Goal: Transaction & Acquisition: Purchase product/service

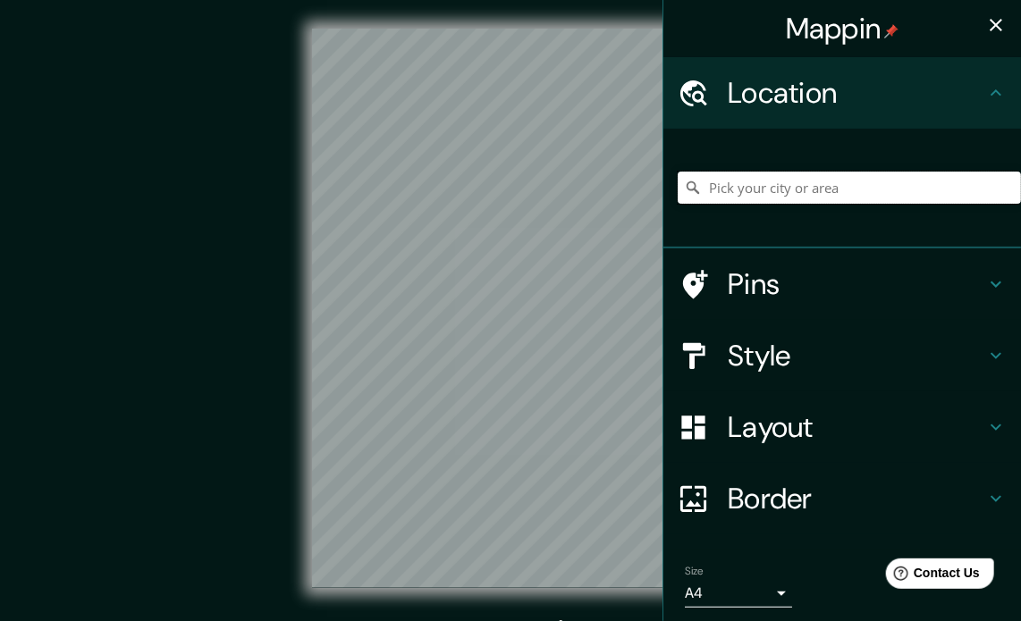
click at [799, 193] on input "Pick your city or area" at bounding box center [849, 188] width 343 height 32
type input "M"
type input "Piura, [GEOGRAPHIC_DATA], [GEOGRAPHIC_DATA]"
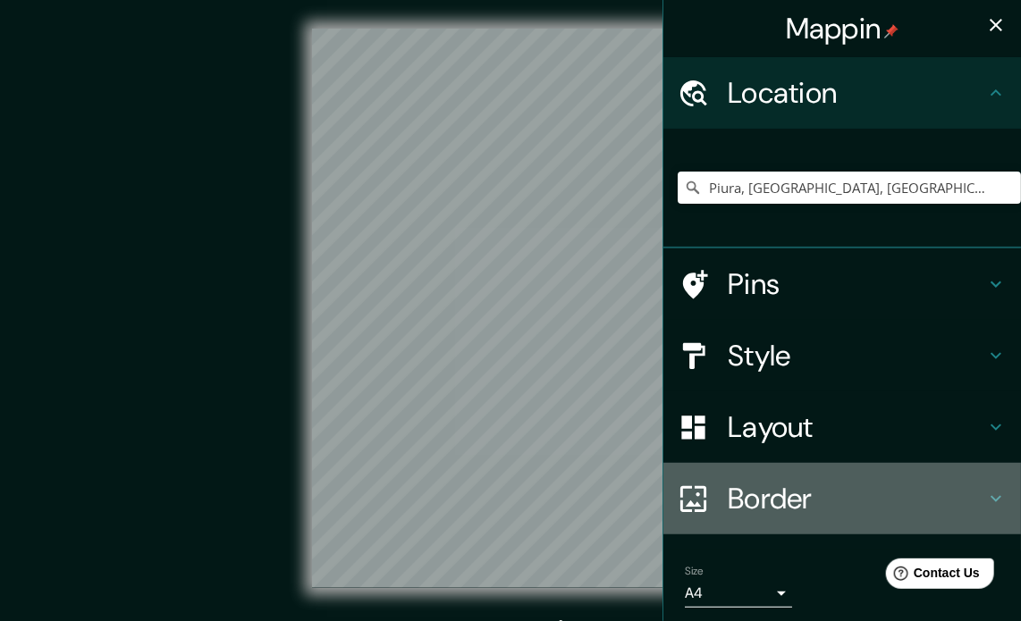
click at [748, 503] on h4 "Border" at bounding box center [857, 499] width 258 height 36
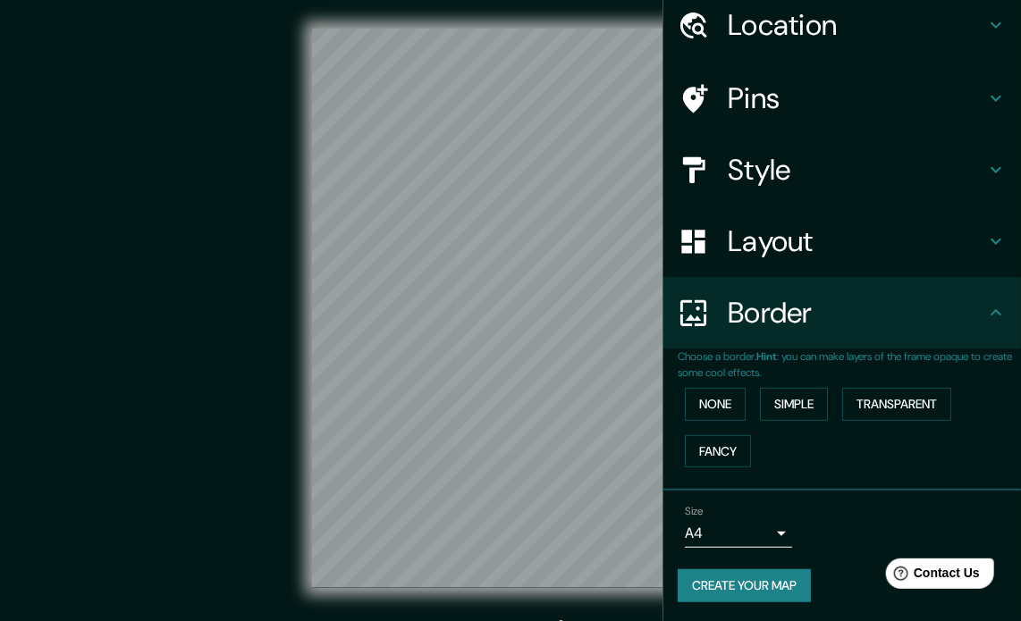
scroll to position [68, 0]
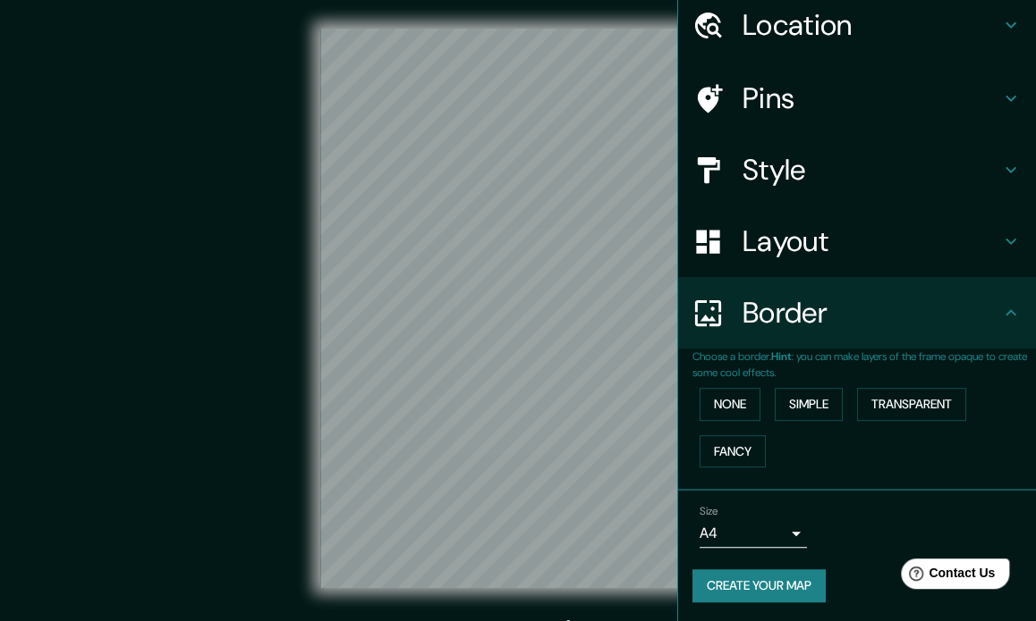
click at [765, 525] on body "Mappin Location [GEOGRAPHIC_DATA], [GEOGRAPHIC_DATA], [GEOGRAPHIC_DATA] [GEOGRA…" at bounding box center [518, 310] width 1036 height 621
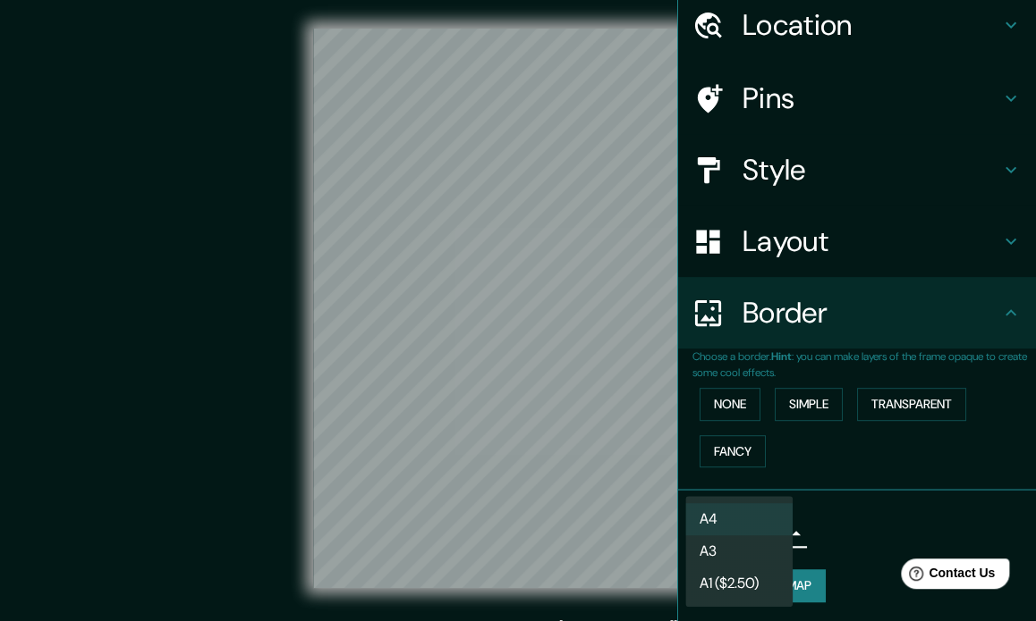
click at [790, 408] on div at bounding box center [518, 310] width 1036 height 621
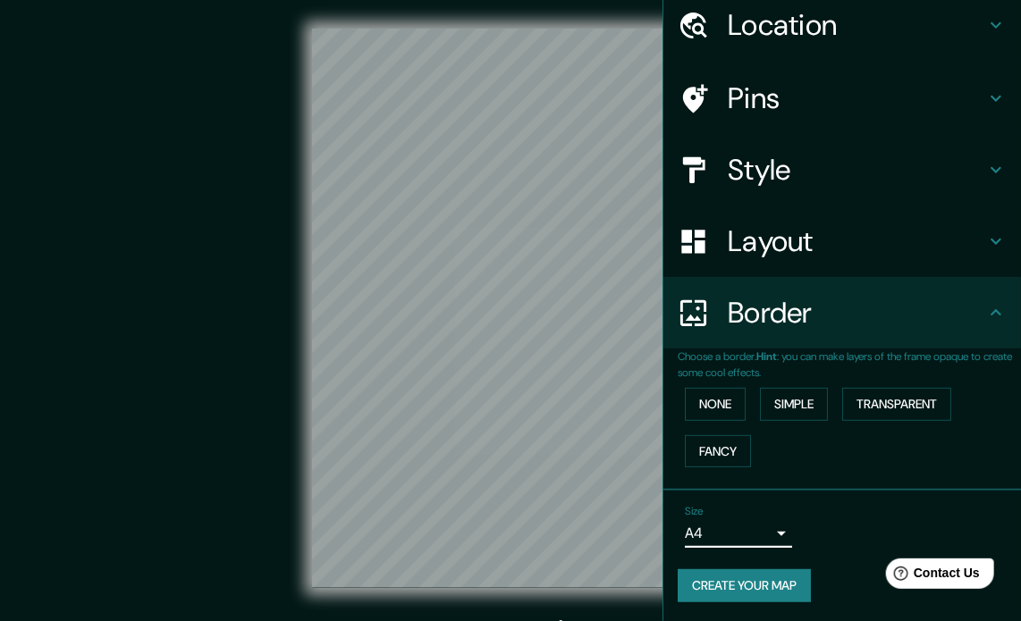
click at [819, 224] on h4 "Layout" at bounding box center [857, 242] width 258 height 36
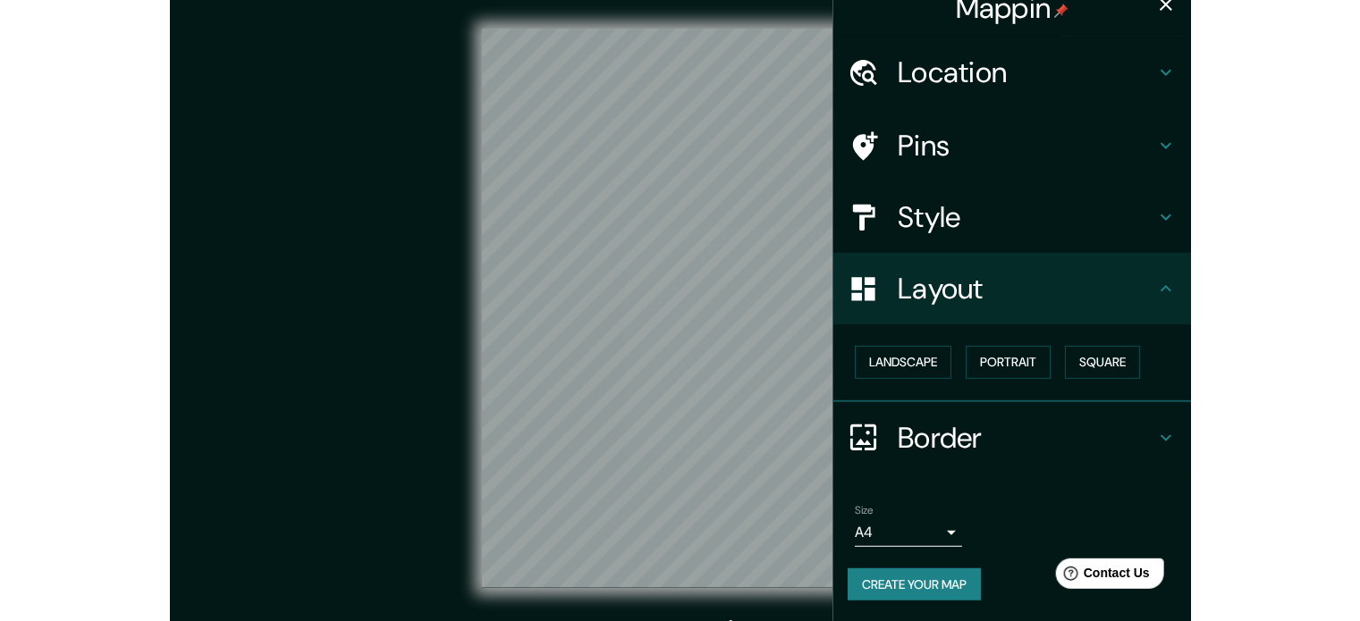
scroll to position [20, 0]
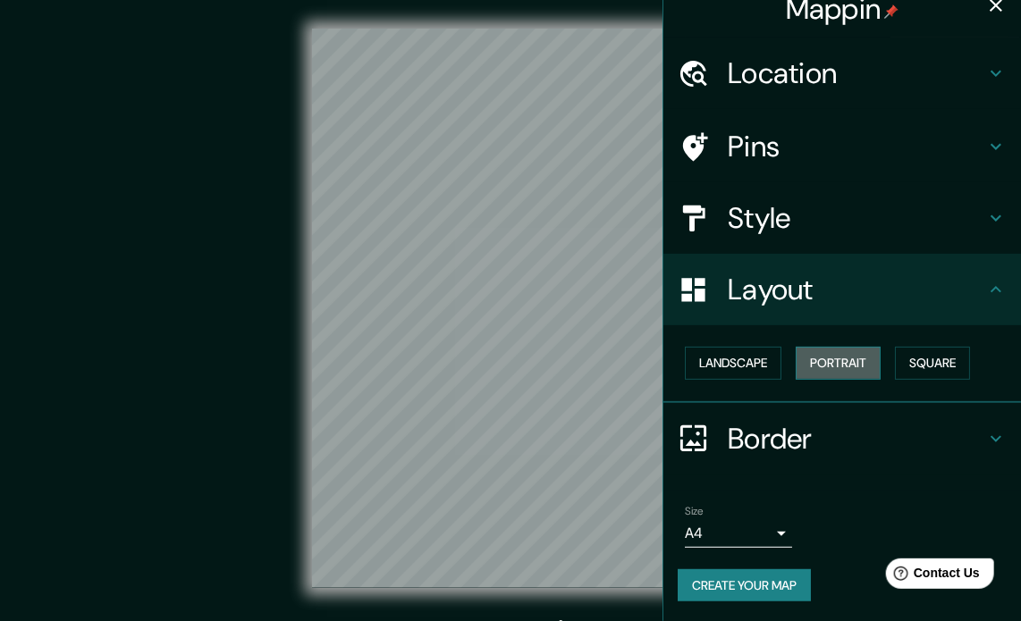
click at [841, 363] on button "Portrait" at bounding box center [838, 363] width 85 height 33
click at [929, 364] on button "Square" at bounding box center [932, 363] width 75 height 33
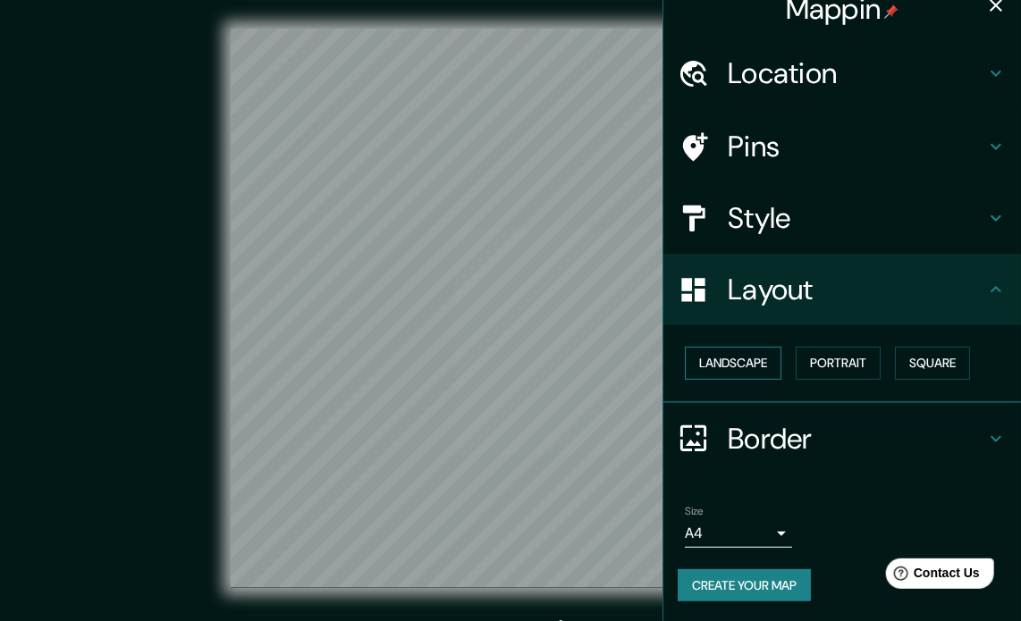
click at [723, 360] on button "Landscape" at bounding box center [733, 363] width 97 height 33
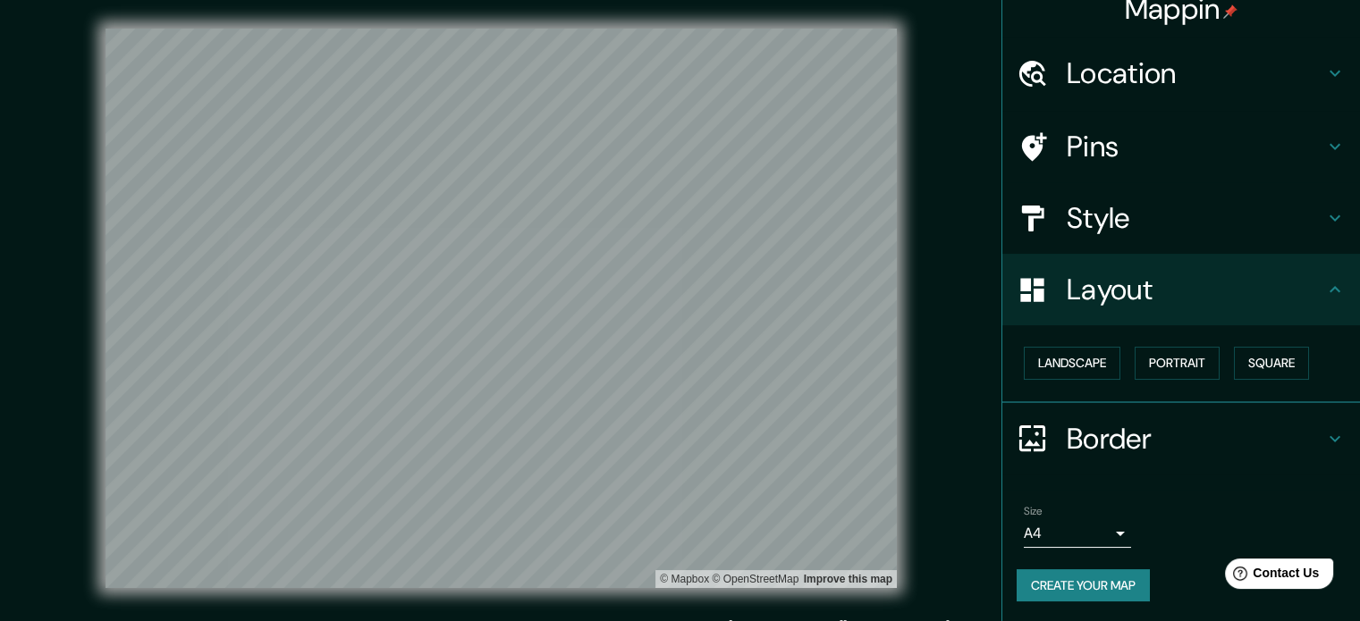
click at [1020, 189] on div "Style" at bounding box center [1181, 218] width 358 height 72
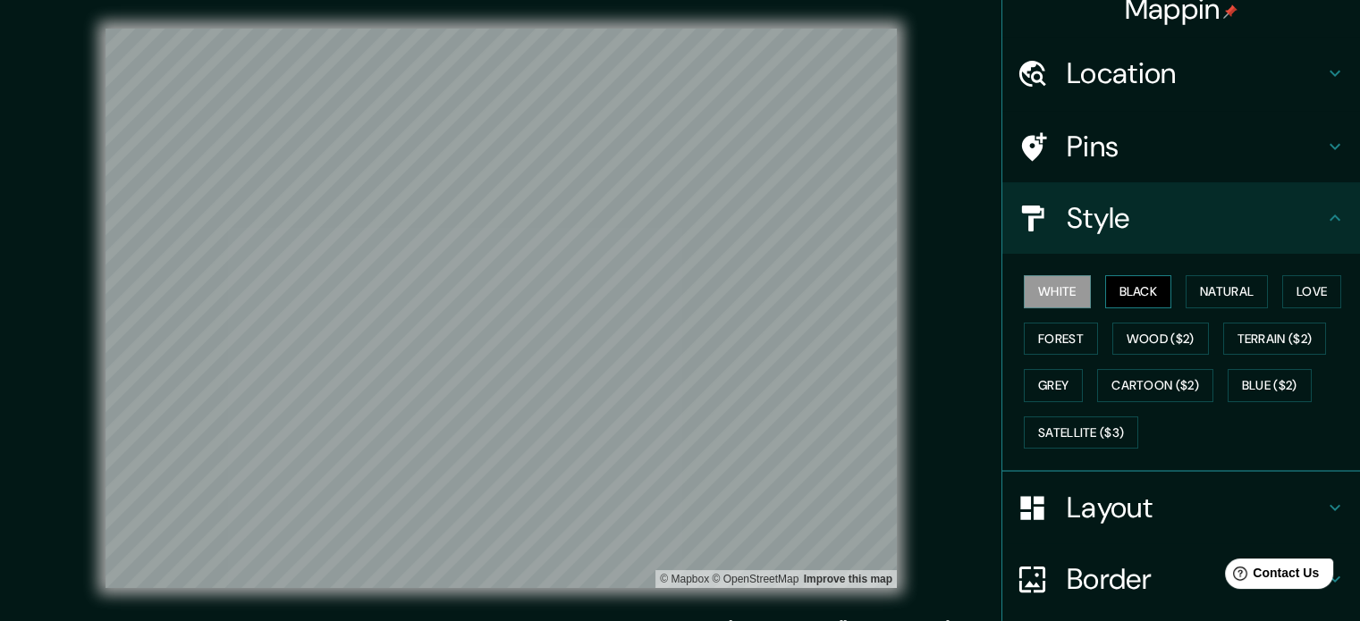
click at [1020, 290] on button "Black" at bounding box center [1138, 291] width 67 height 33
click at [1020, 286] on button "Natural" at bounding box center [1227, 291] width 82 height 33
drag, startPoint x: 1308, startPoint y: 303, endPoint x: 1291, endPoint y: 303, distance: 17.0
click at [1020, 303] on button "Love" at bounding box center [1311, 291] width 59 height 33
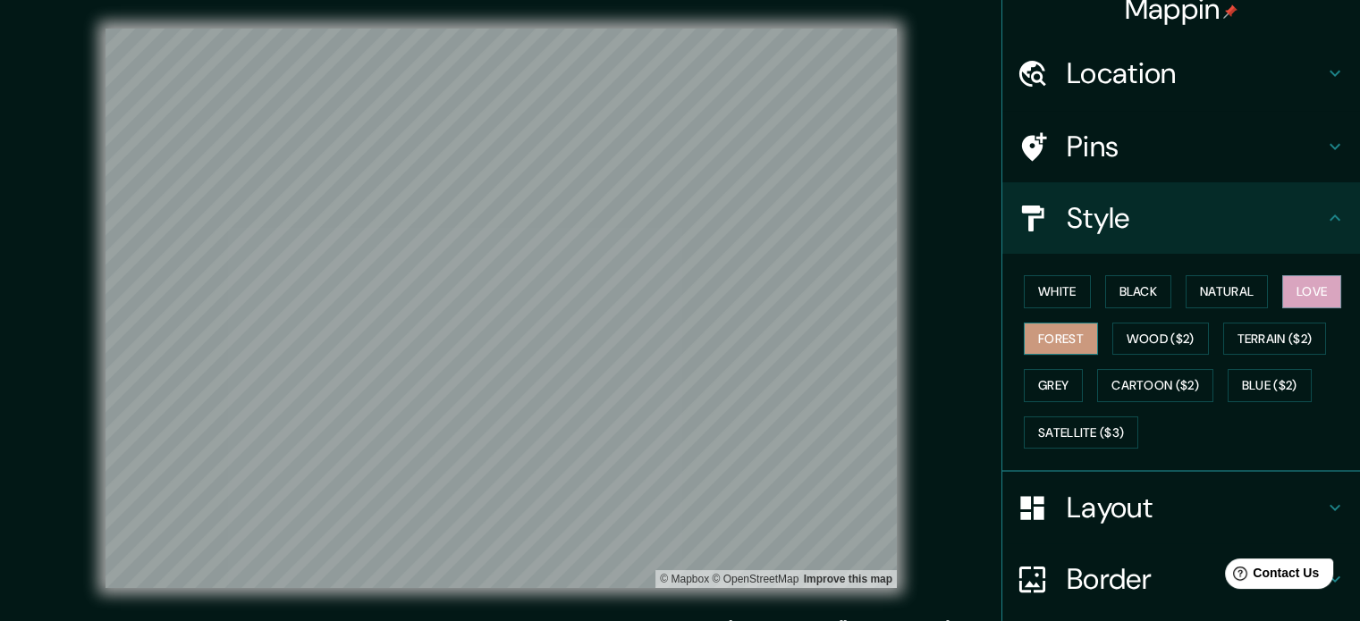
click at [1020, 349] on button "Forest" at bounding box center [1061, 339] width 74 height 33
click at [1020, 343] on button "Wood ($2)" at bounding box center [1160, 339] width 97 height 33
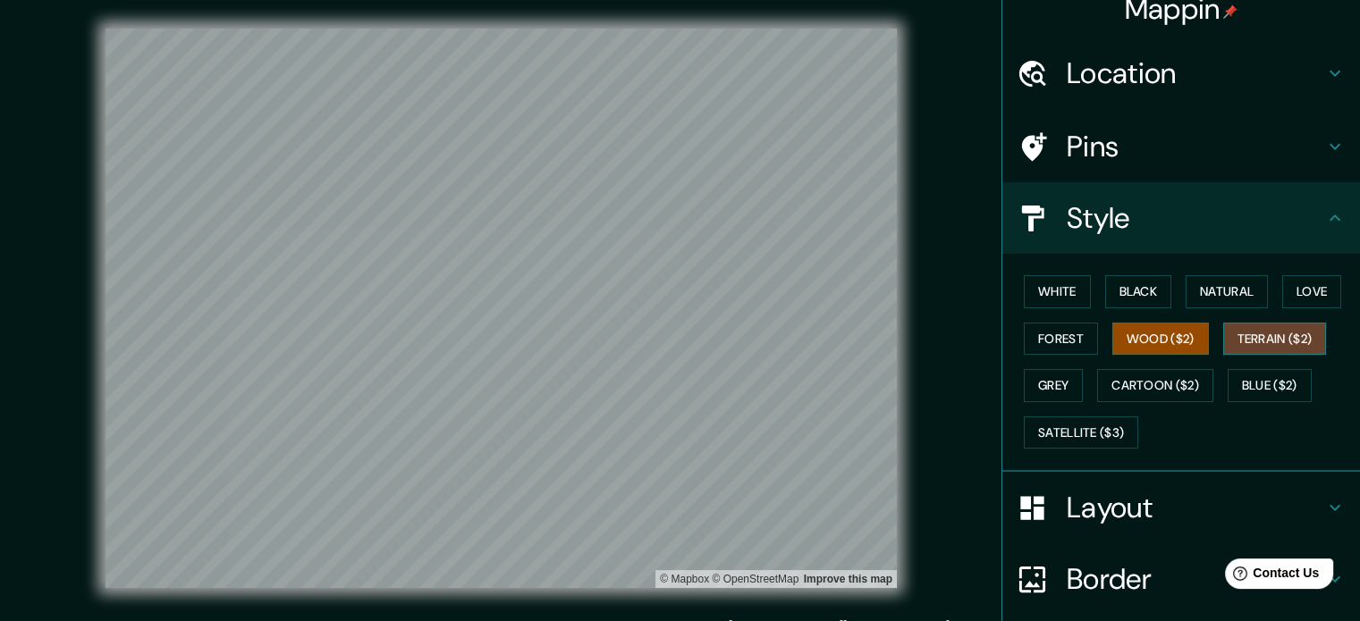
click at [1020, 342] on button "Terrain ($2)" at bounding box center [1275, 339] width 104 height 33
click at [1020, 383] on button "Grey" at bounding box center [1053, 385] width 59 height 33
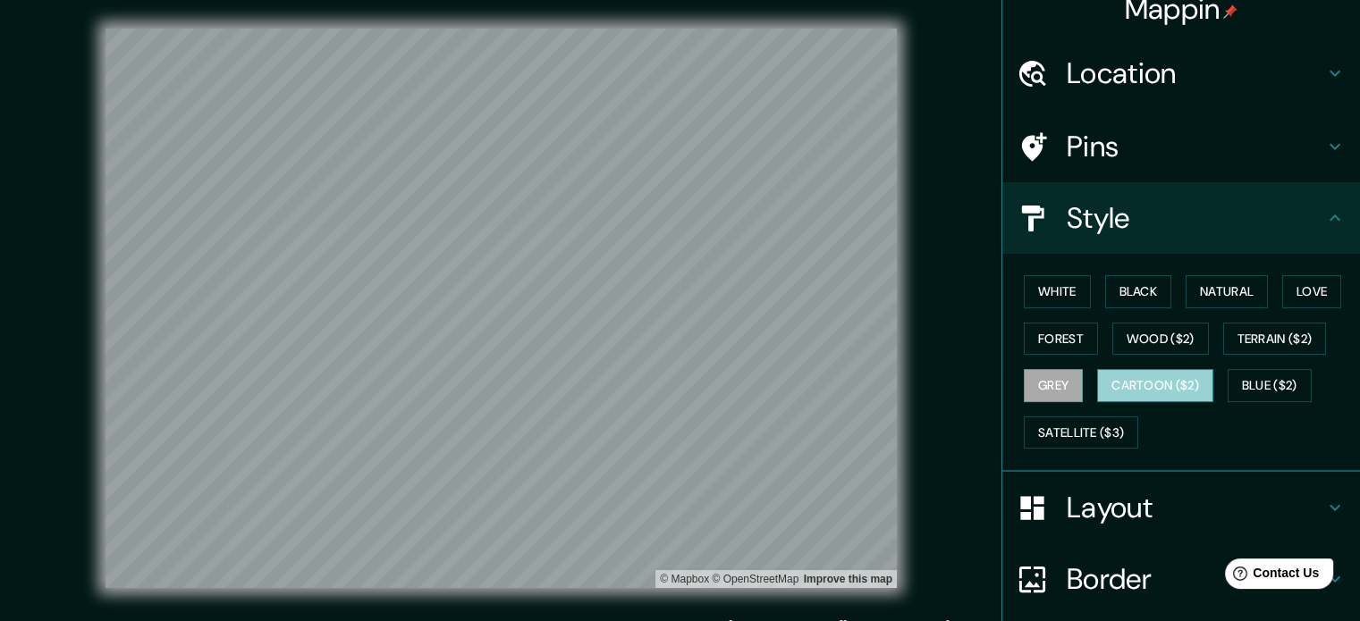
click at [1020, 383] on button "Cartoon ($2)" at bounding box center [1155, 385] width 116 height 33
click at [1020, 388] on button "Blue ($2)" at bounding box center [1270, 385] width 84 height 33
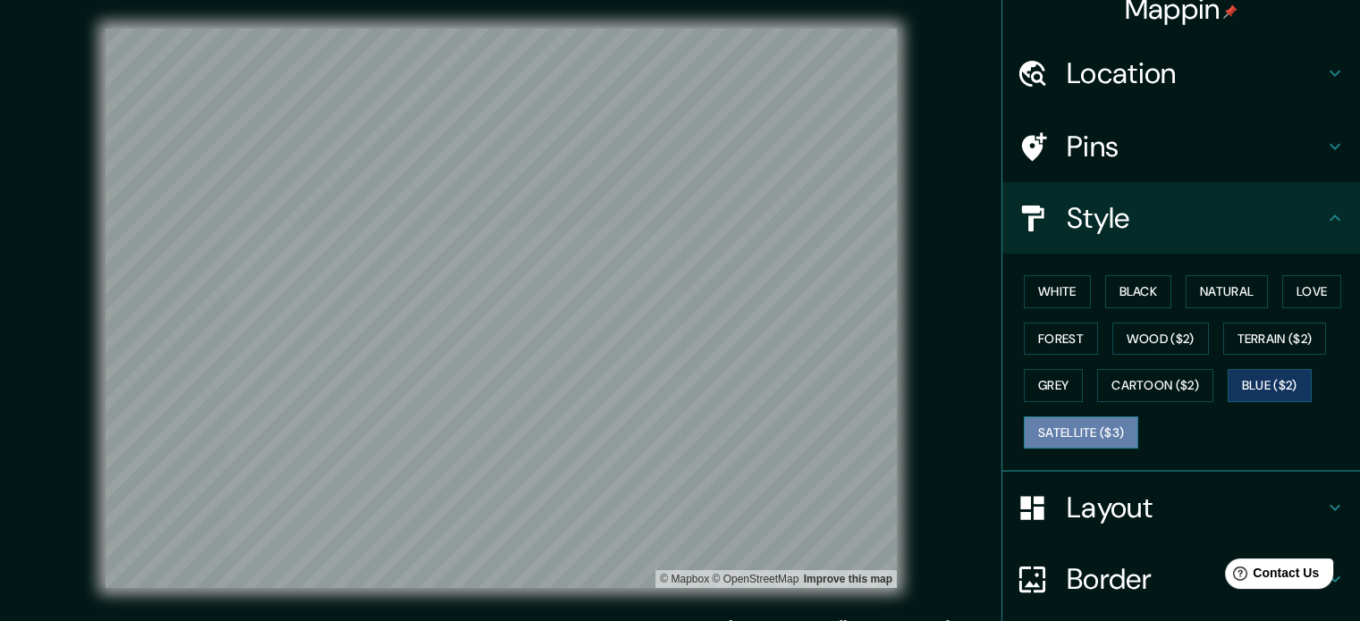
click at [1020, 442] on button "Satellite ($3)" at bounding box center [1081, 433] width 114 height 33
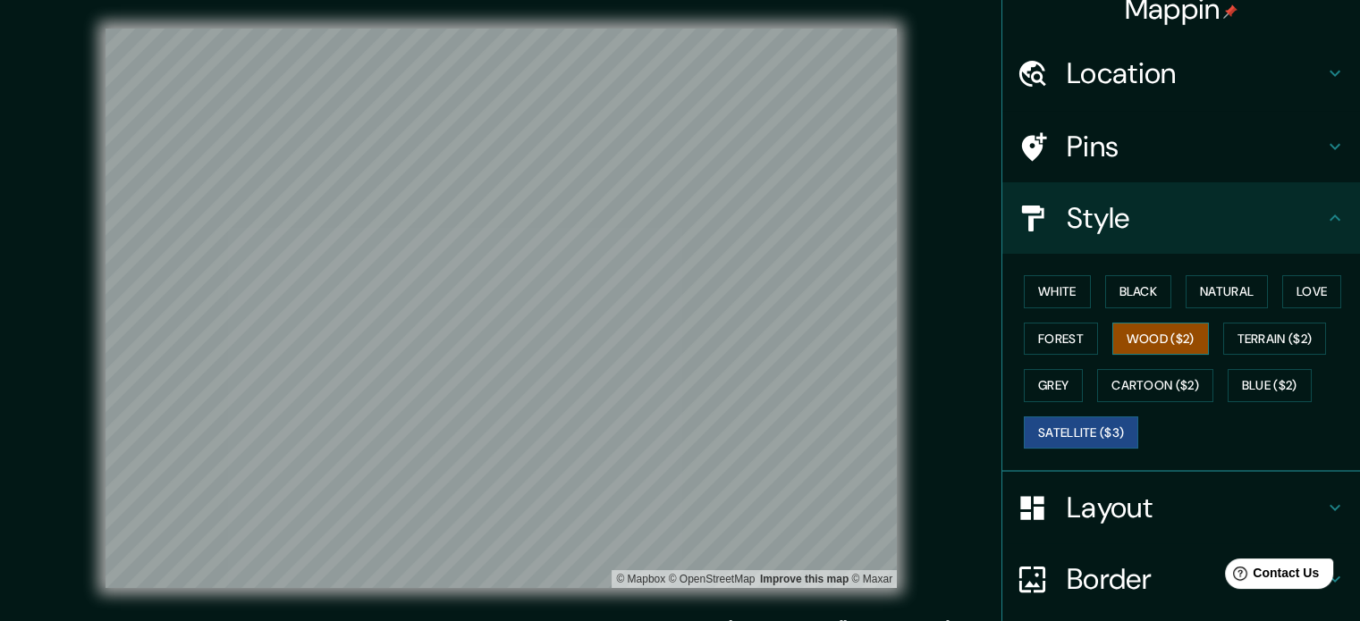
click at [1020, 340] on button "Wood ($2)" at bounding box center [1160, 339] width 97 height 33
click at [1020, 297] on button "White" at bounding box center [1057, 291] width 67 height 33
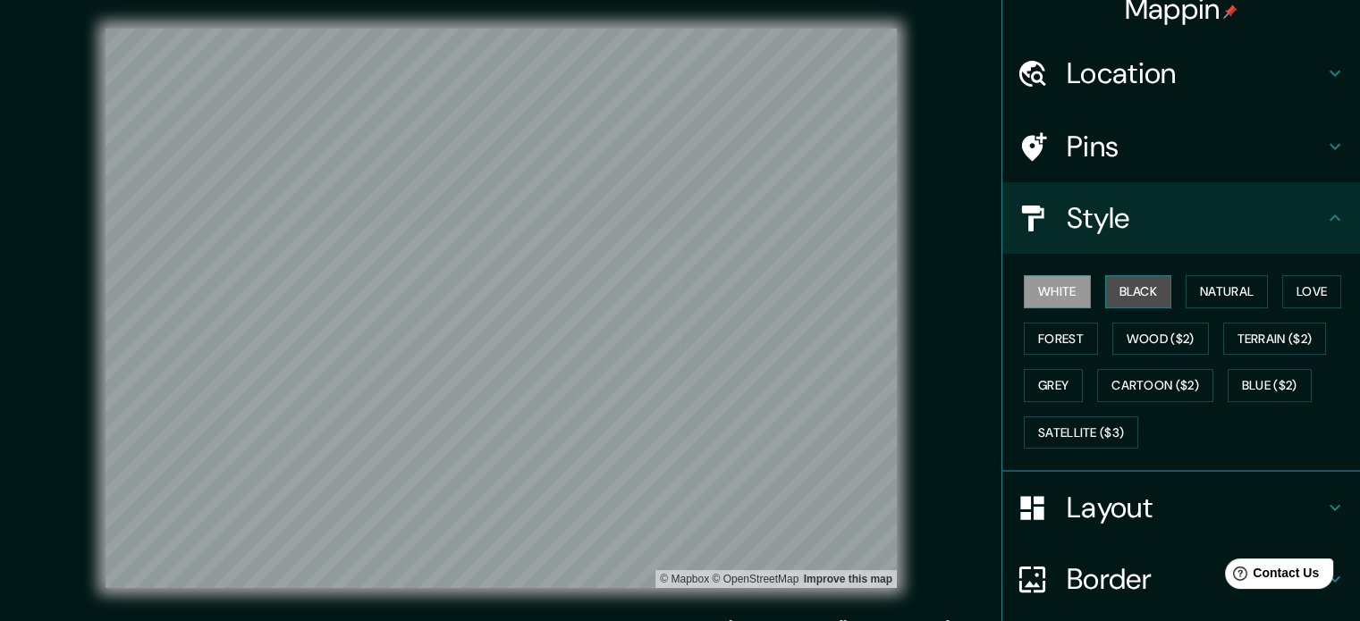
click at [1020, 293] on button "Black" at bounding box center [1138, 291] width 67 height 33
click at [1020, 295] on button "Natural" at bounding box center [1227, 291] width 82 height 33
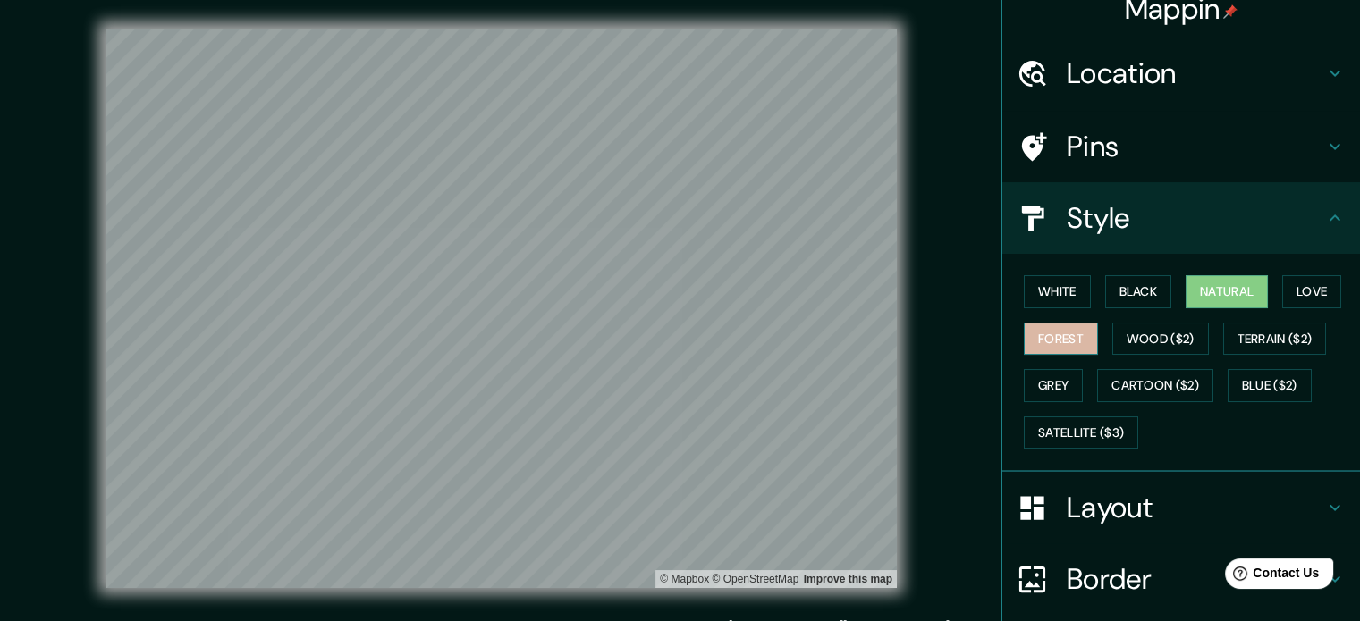
click at [1020, 334] on button "Forest" at bounding box center [1061, 339] width 74 height 33
click at [1020, 340] on button "Wood ($2)" at bounding box center [1160, 339] width 97 height 33
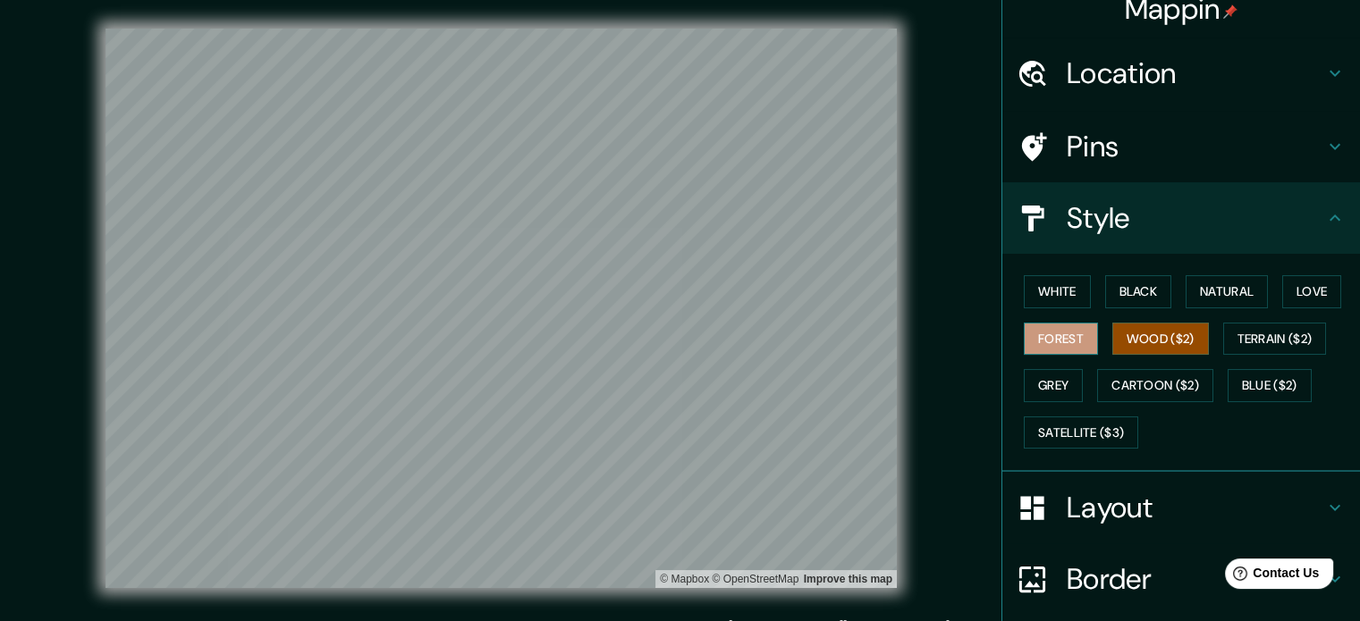
click at [1020, 334] on button "Forest" at bounding box center [1061, 339] width 74 height 33
click at [1020, 336] on button "Terrain ($2)" at bounding box center [1275, 339] width 104 height 33
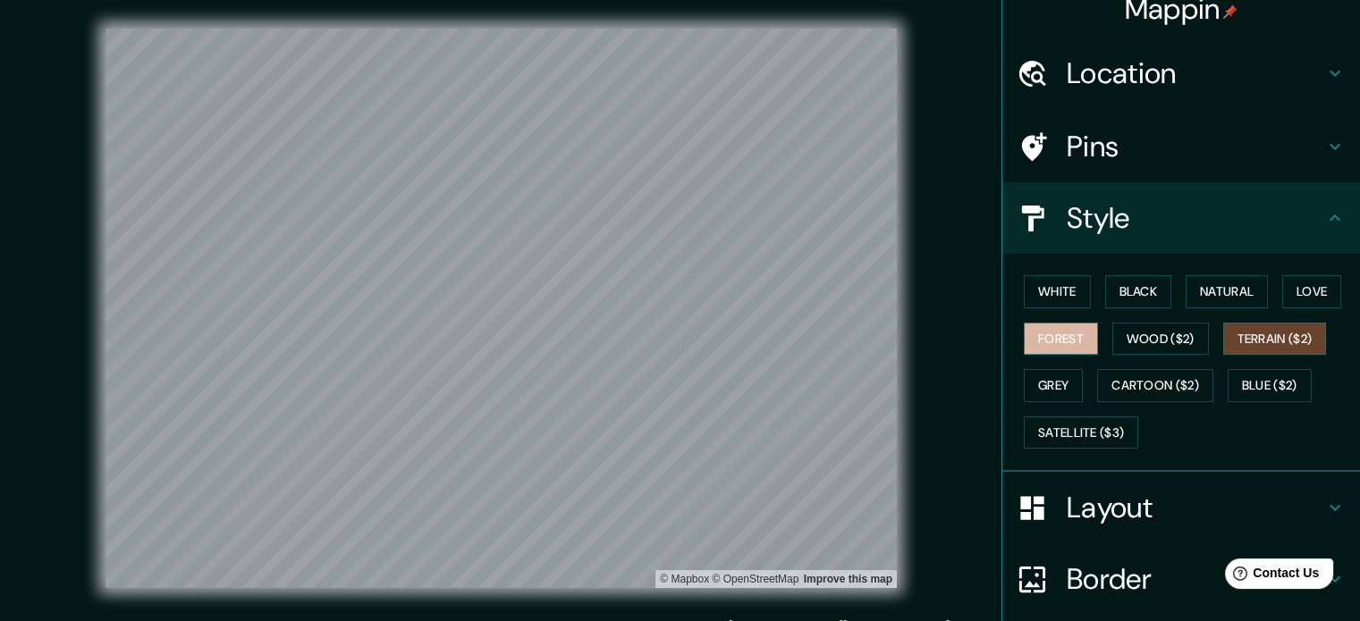
click at [1020, 339] on button "Forest" at bounding box center [1061, 339] width 74 height 33
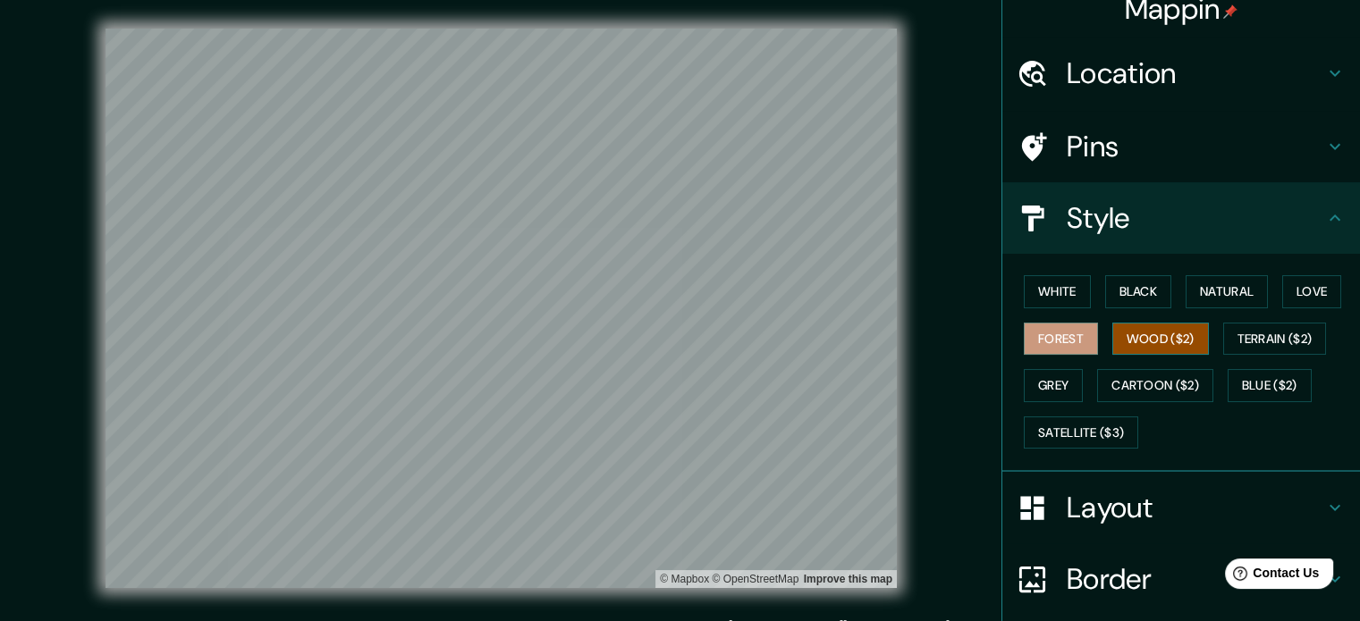
click at [1020, 338] on button "Wood ($2)" at bounding box center [1160, 339] width 97 height 33
click at [1020, 340] on button "Terrain ($2)" at bounding box center [1275, 339] width 104 height 33
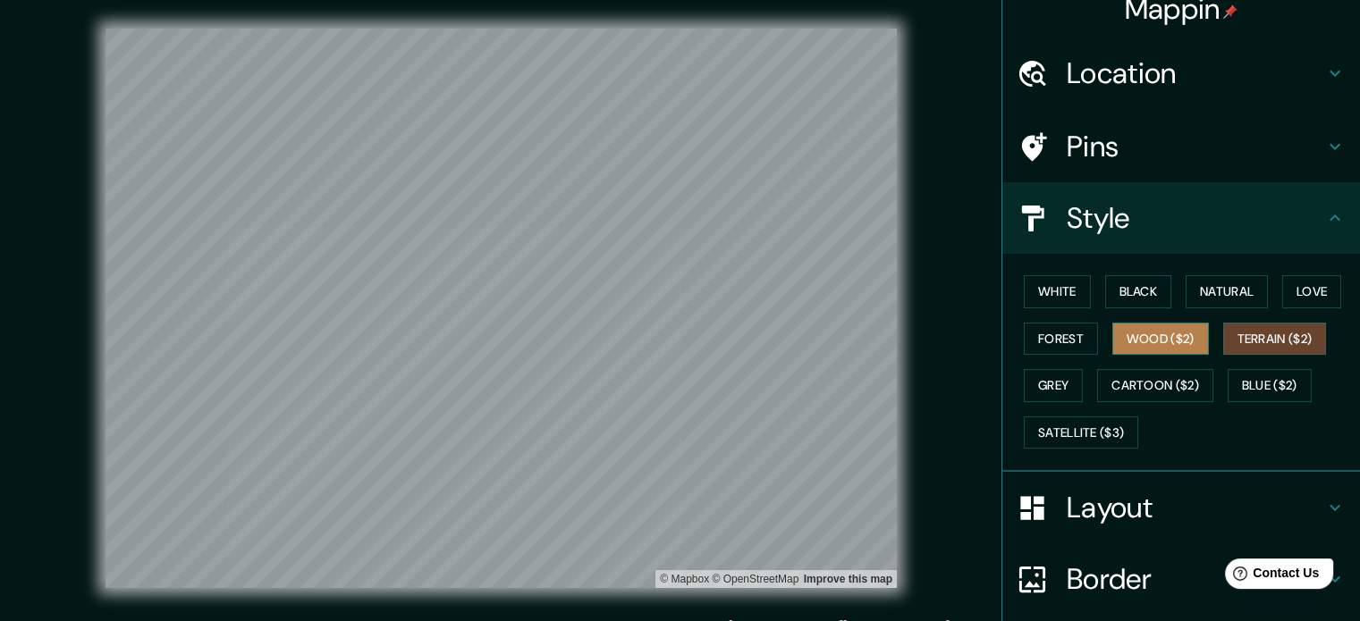
click at [1020, 340] on button "Wood ($2)" at bounding box center [1160, 339] width 97 height 33
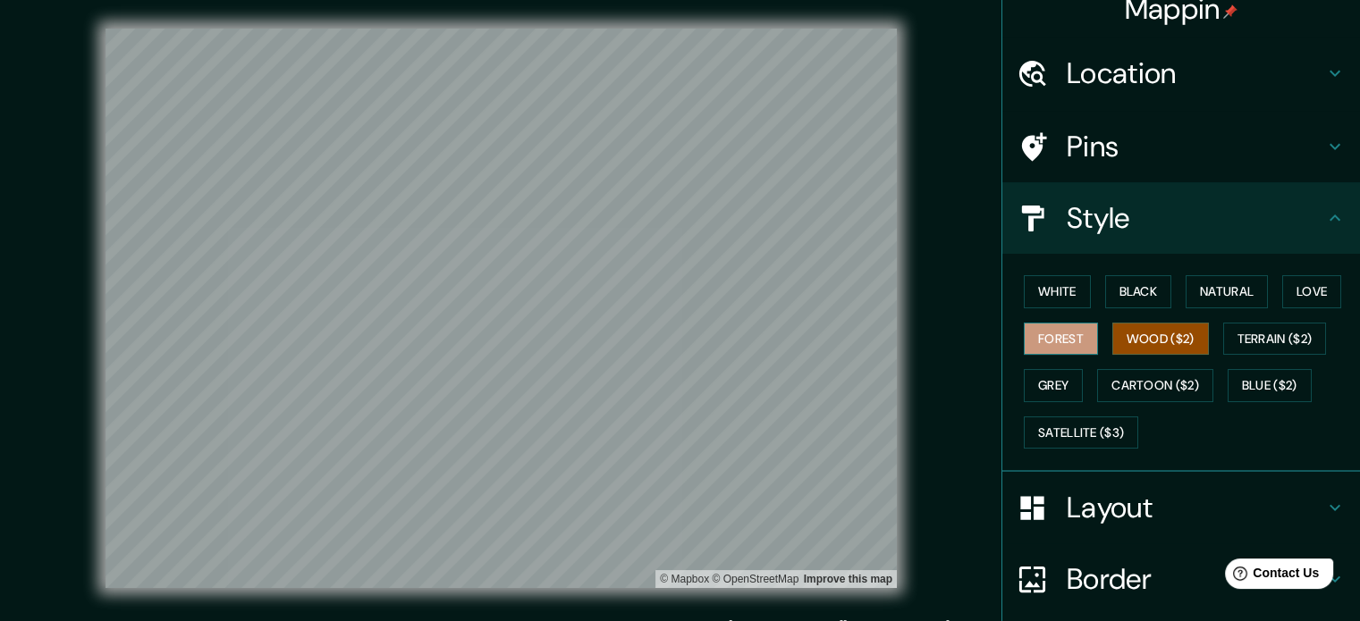
click at [1020, 333] on button "Forest" at bounding box center [1061, 339] width 74 height 33
click at [1020, 371] on button "Grey" at bounding box center [1053, 385] width 59 height 33
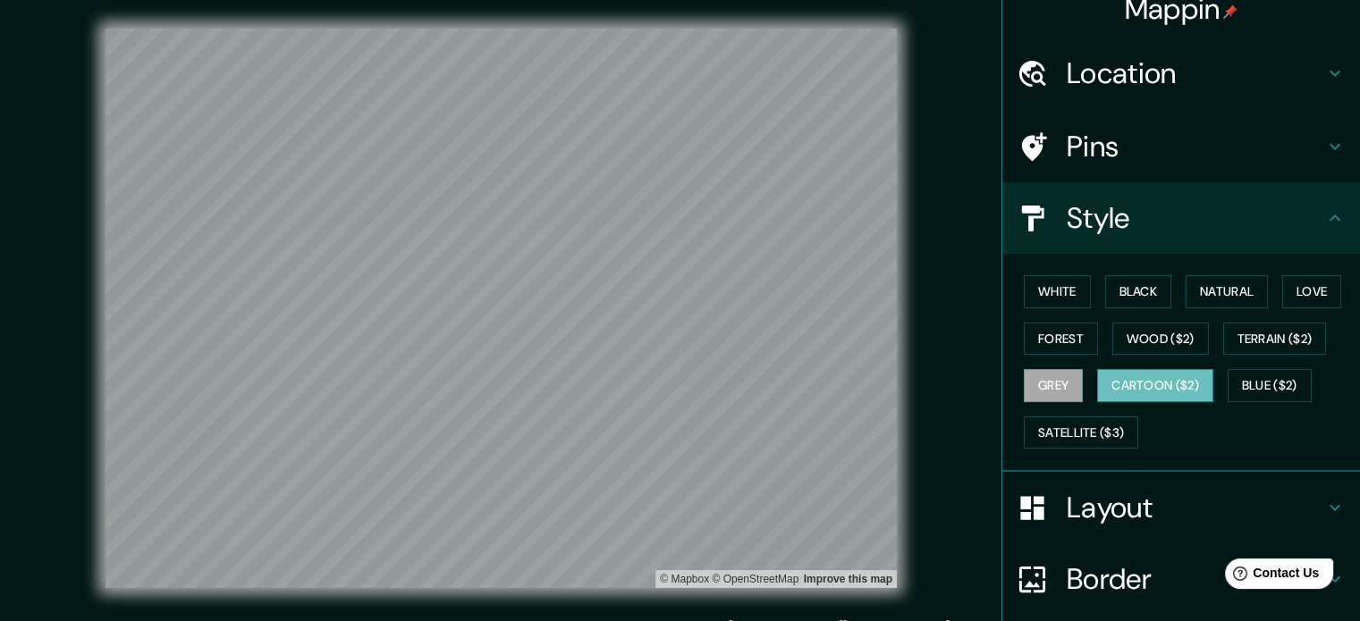
click at [1020, 382] on button "Cartoon ($2)" at bounding box center [1155, 385] width 116 height 33
click at [1020, 378] on button "Blue ($2)" at bounding box center [1270, 385] width 84 height 33
click at [1020, 378] on button "Grey" at bounding box center [1053, 385] width 59 height 33
click at [1020, 333] on button "Wood ($2)" at bounding box center [1160, 339] width 97 height 33
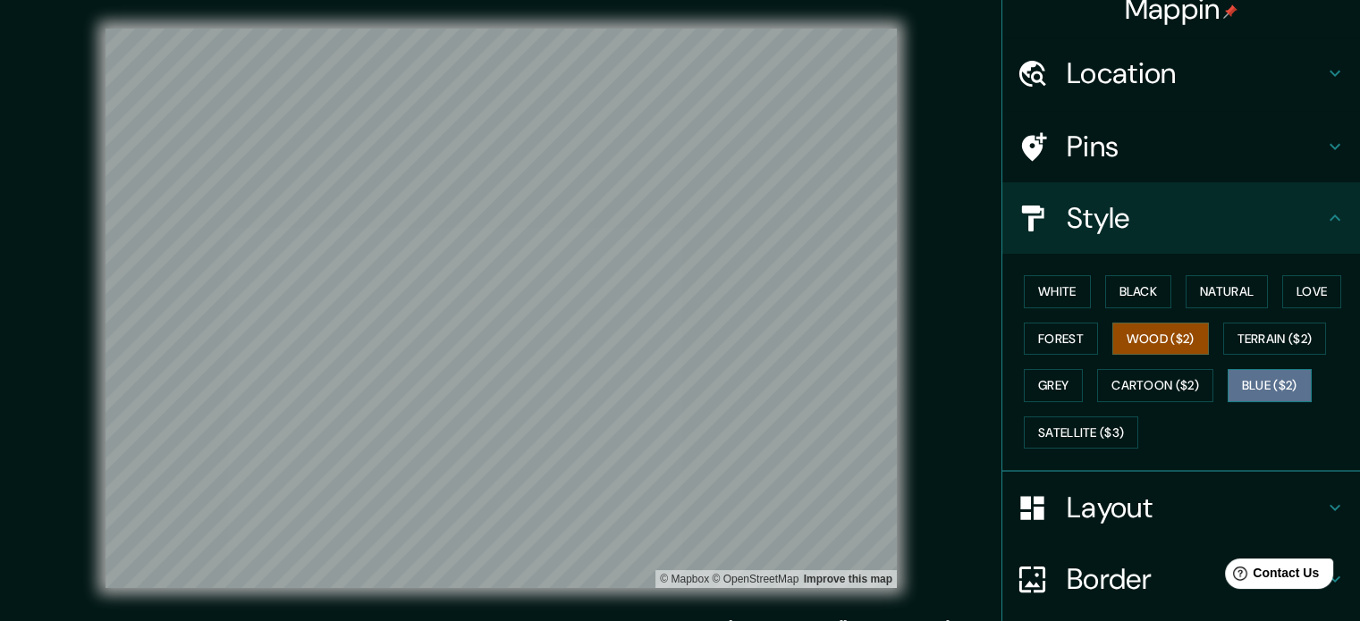
click at [1020, 385] on button "Blue ($2)" at bounding box center [1270, 385] width 84 height 33
click at [1020, 336] on button "Wood ($2)" at bounding box center [1160, 339] width 97 height 33
click at [1020, 385] on button "Grey" at bounding box center [1053, 385] width 59 height 33
click at [1020, 385] on button "Blue ($2)" at bounding box center [1270, 385] width 84 height 33
click at [1020, 323] on button "Wood ($2)" at bounding box center [1160, 339] width 97 height 33
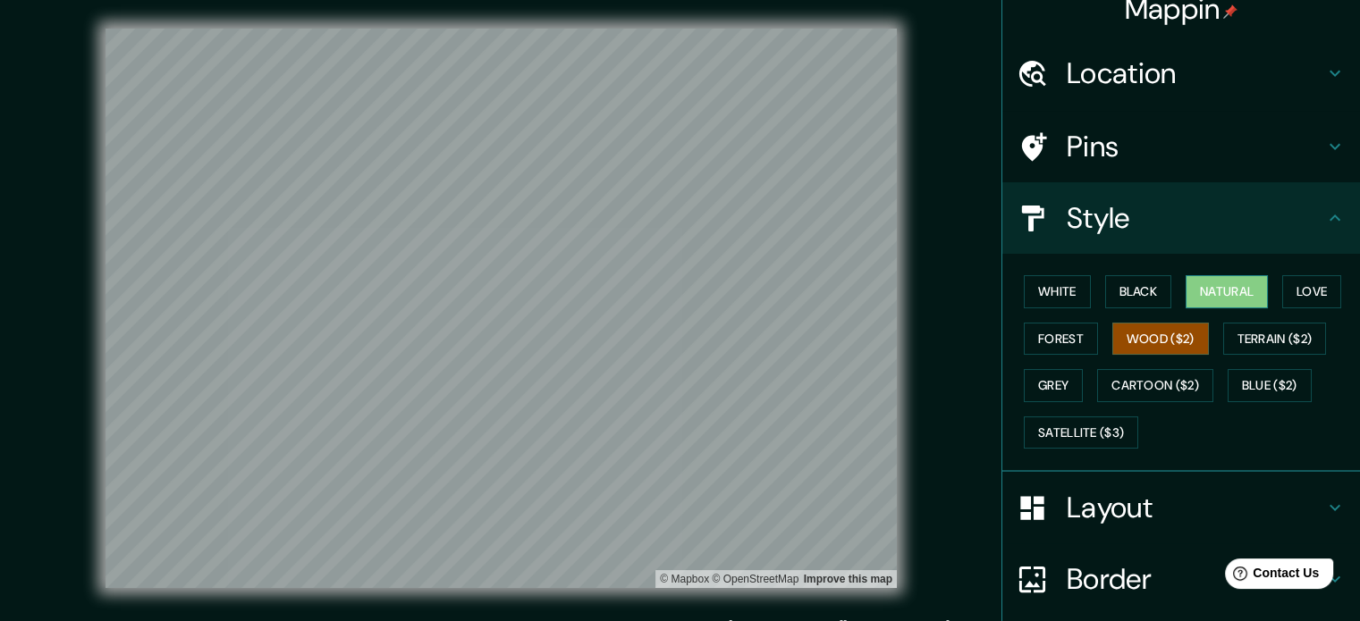
click at [1020, 289] on button "Natural" at bounding box center [1227, 291] width 82 height 33
click at [1020, 342] on button "Wood ($2)" at bounding box center [1160, 339] width 97 height 33
click at [1020, 290] on button "Love" at bounding box center [1311, 291] width 59 height 33
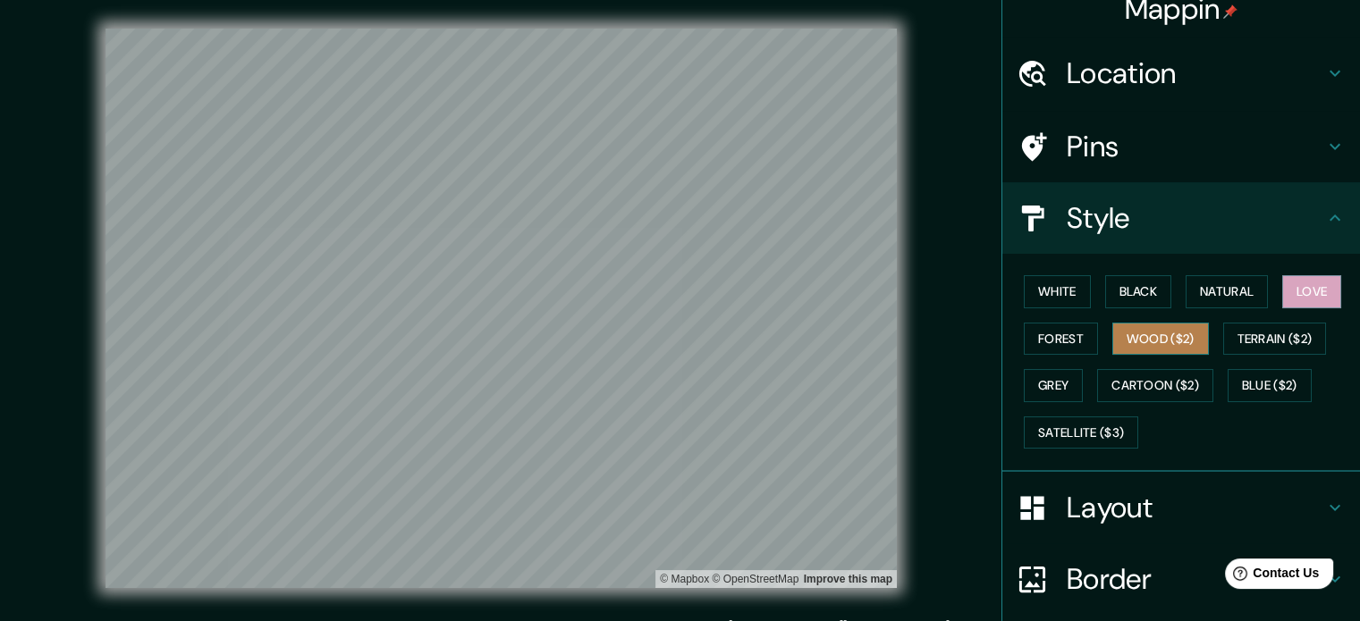
click at [1020, 335] on button "Wood ($2)" at bounding box center [1160, 339] width 97 height 33
click at [1020, 371] on button "Grey" at bounding box center [1053, 385] width 59 height 33
click at [1020, 332] on button "Wood ($2)" at bounding box center [1160, 339] width 97 height 33
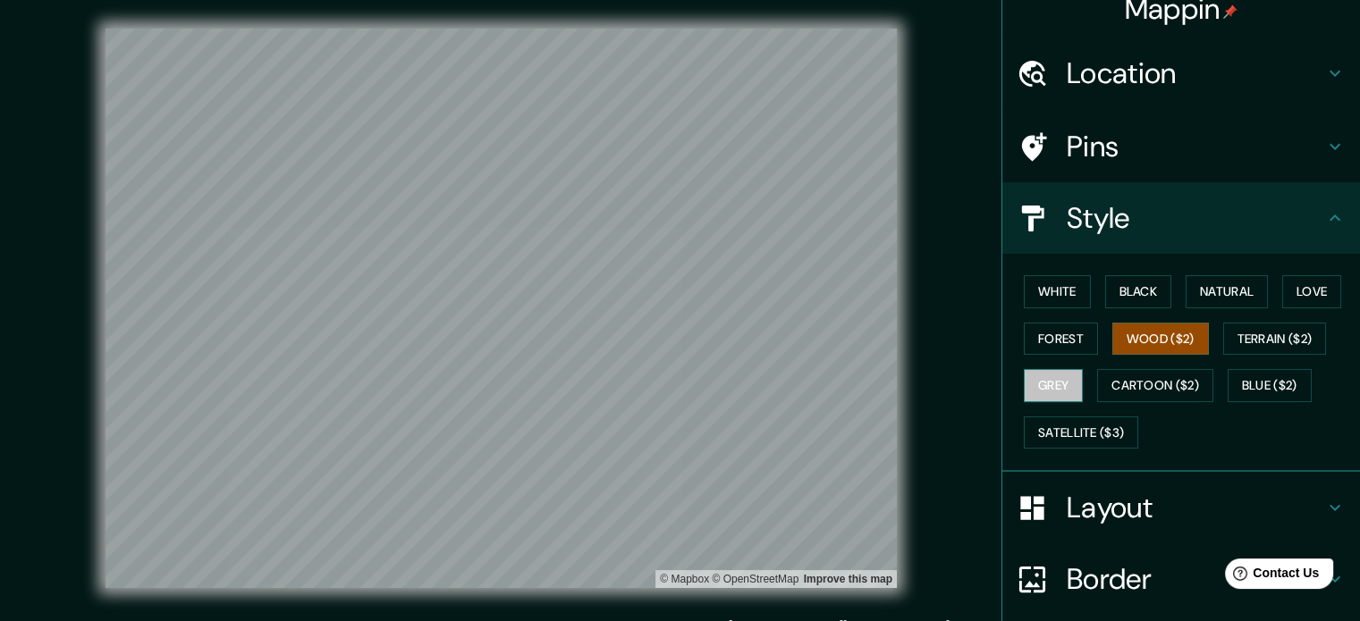
click at [1020, 386] on button "Grey" at bounding box center [1053, 385] width 59 height 33
click at [1020, 332] on button "Wood ($2)" at bounding box center [1160, 339] width 97 height 33
click at [1020, 381] on button "Grey" at bounding box center [1053, 385] width 59 height 33
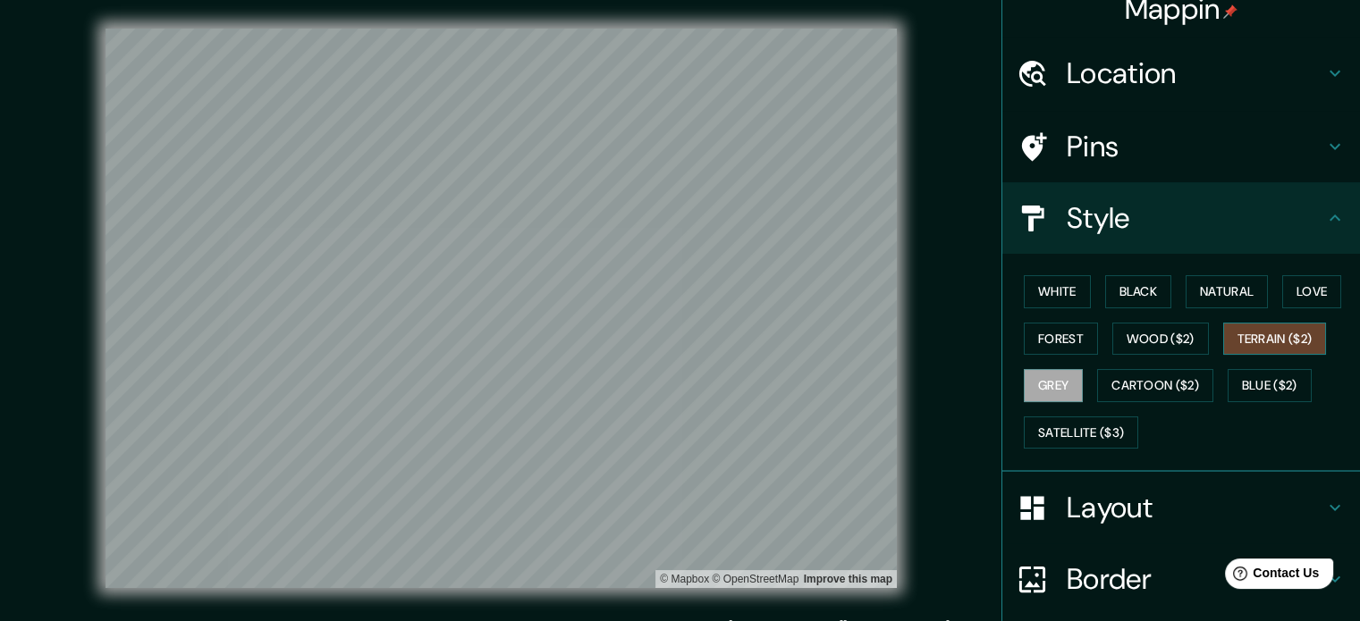
click at [1020, 342] on button "Terrain ($2)" at bounding box center [1275, 339] width 104 height 33
click at [1020, 348] on button "Wood ($2)" at bounding box center [1160, 339] width 97 height 33
click at [1020, 341] on button "Terrain ($2)" at bounding box center [1275, 339] width 104 height 33
click at [1020, 342] on button "Wood ($2)" at bounding box center [1160, 339] width 97 height 33
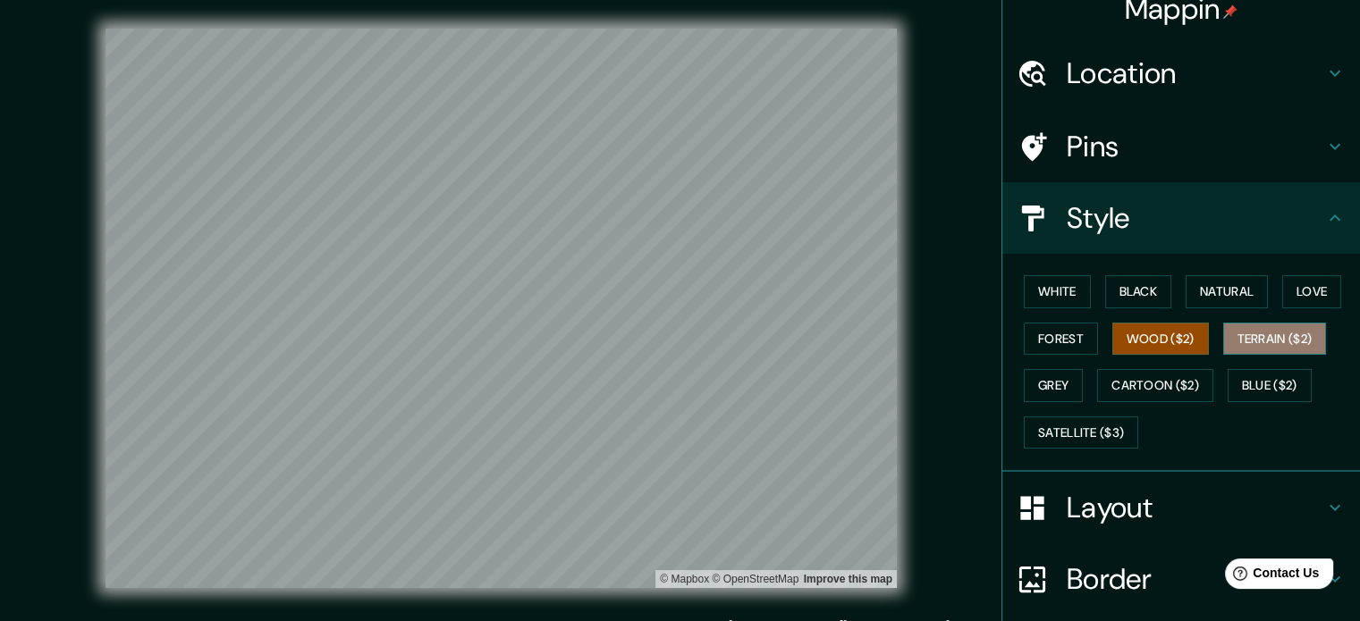
click at [1020, 341] on button "Terrain ($2)" at bounding box center [1275, 339] width 104 height 33
click at [1020, 340] on button "Wood ($2)" at bounding box center [1160, 339] width 97 height 33
click at [1020, 393] on button "Grey" at bounding box center [1053, 385] width 59 height 33
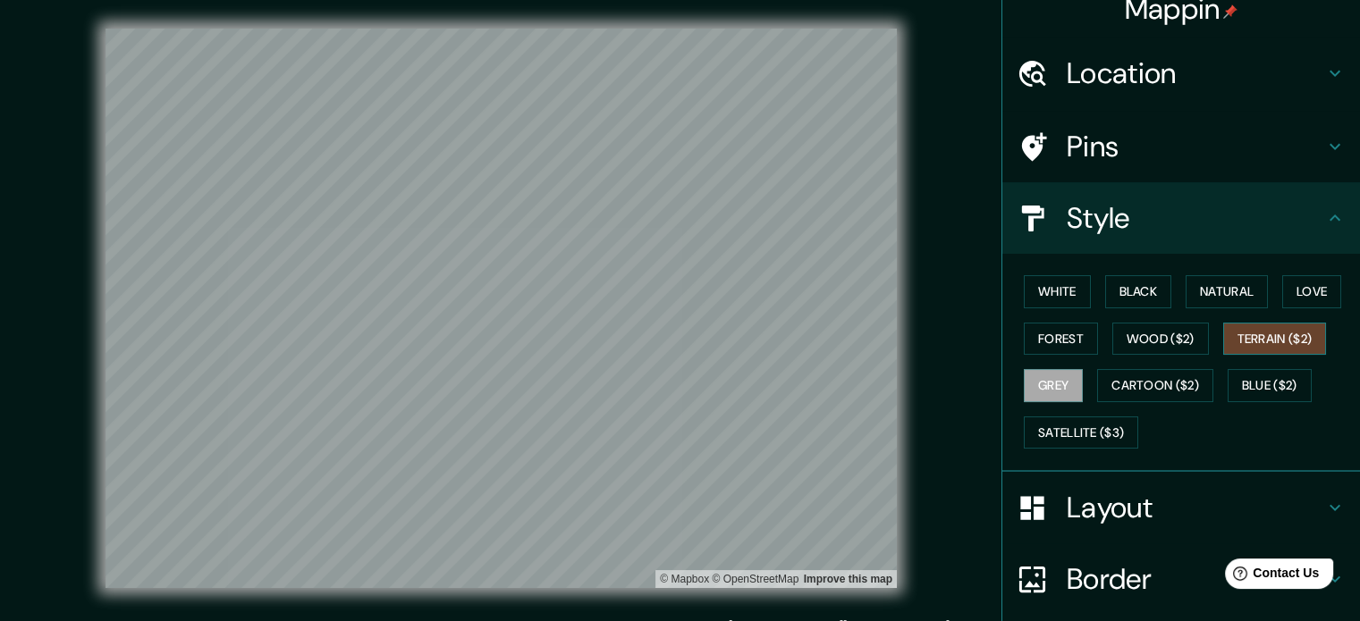
click at [1020, 351] on button "Terrain ($2)" at bounding box center [1275, 339] width 104 height 33
click at [1020, 289] on button "White" at bounding box center [1057, 291] width 67 height 33
